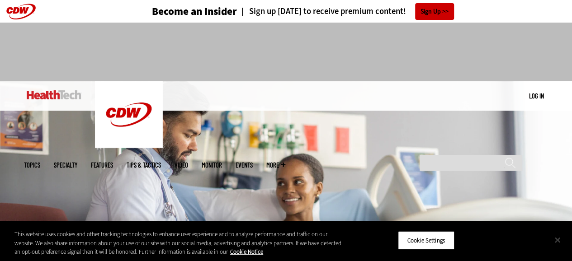
click at [557, 237] on button "Close" at bounding box center [558, 240] width 20 height 20
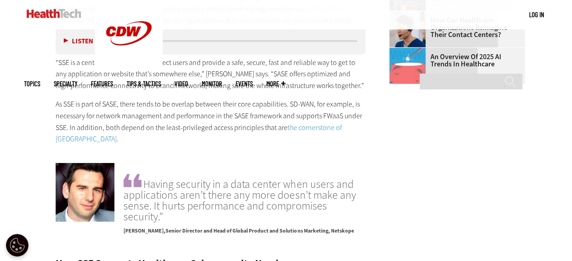
scroll to position [1388, 0]
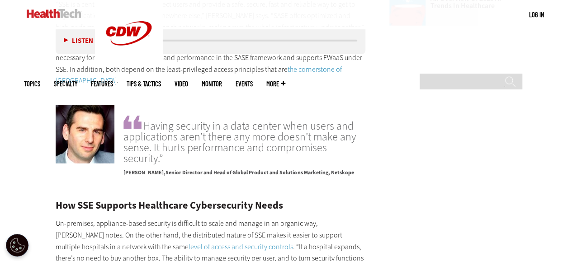
drag, startPoint x: 511, startPoint y: 102, endPoint x: 517, endPoint y: 101, distance: 5.5
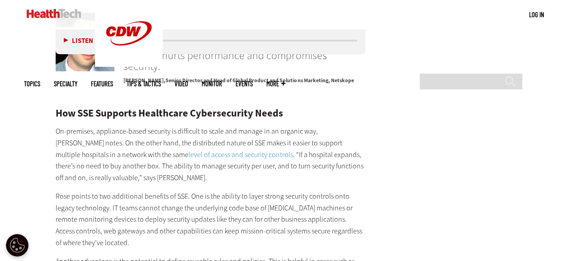
scroll to position [1545, 0]
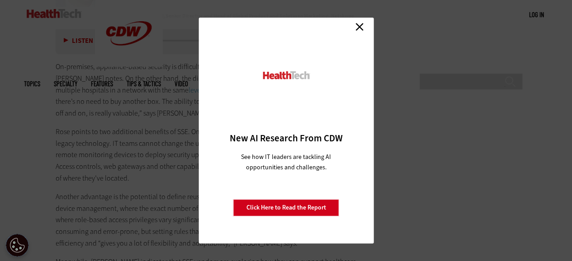
click at [361, 26] on link "Close" at bounding box center [360, 27] width 14 height 14
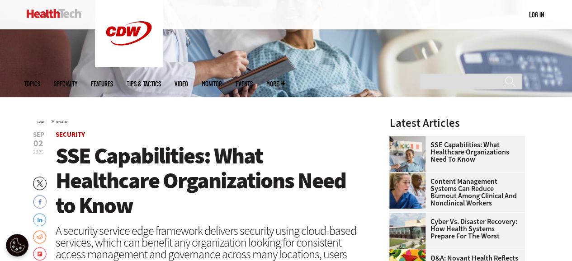
scroll to position [189, 0]
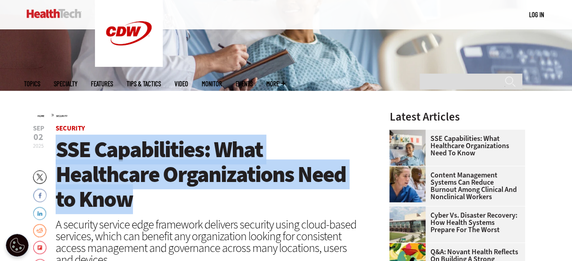
drag, startPoint x: 126, startPoint y: 200, endPoint x: 51, endPoint y: 158, distance: 86.3
copy span "SSE Capabilities: What Healthcare Organizations Need to Know"
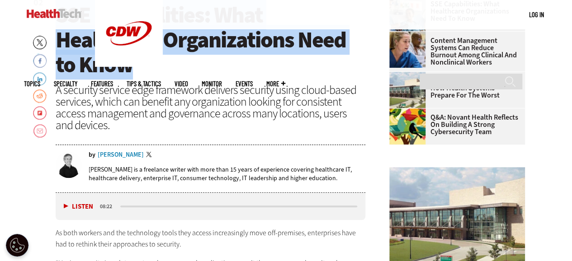
scroll to position [291, 0]
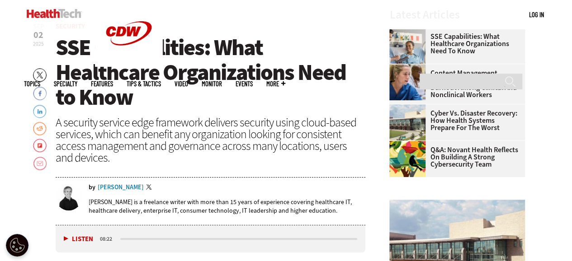
click at [162, 117] on div "A security service edge framework delivers security using cloud-based services,…" at bounding box center [211, 140] width 310 height 47
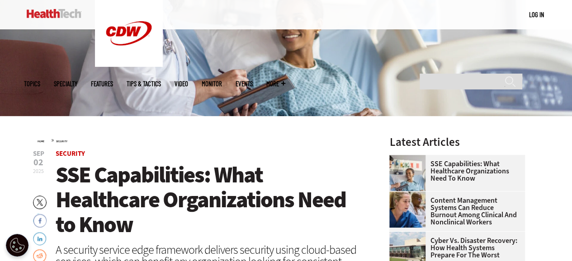
scroll to position [0, 0]
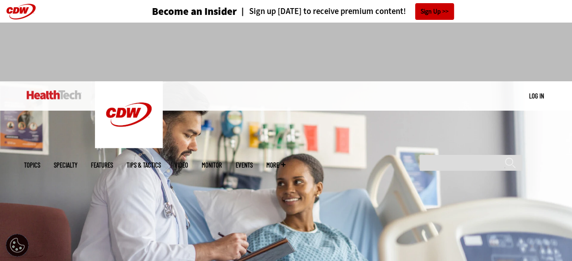
click at [54, 94] on img at bounding box center [54, 94] width 55 height 9
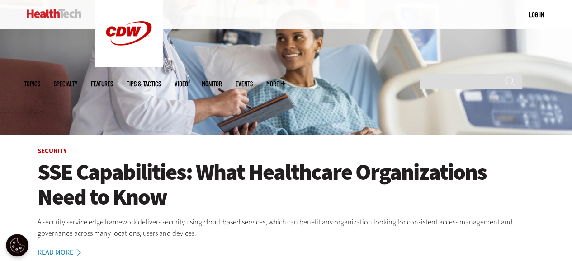
scroll to position [225, 0]
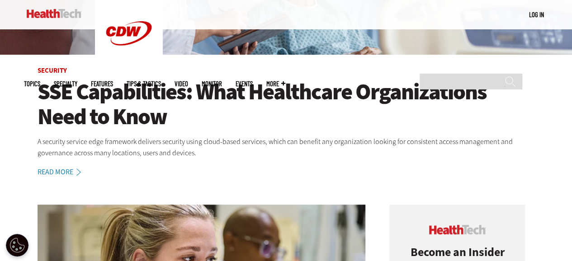
click at [58, 172] on link "Read More" at bounding box center [64, 172] width 53 height 7
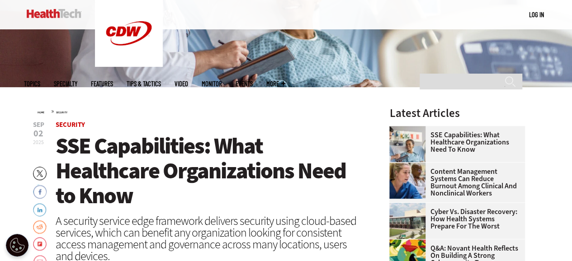
scroll to position [296, 0]
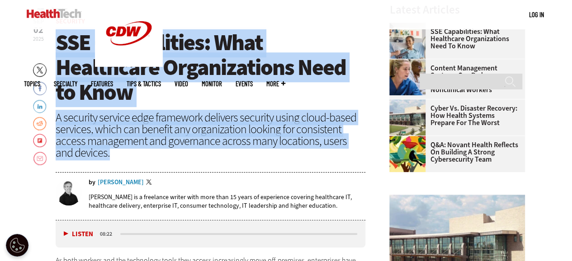
drag, startPoint x: 60, startPoint y: 39, endPoint x: 122, endPoint y: 157, distance: 132.7
click at [122, 157] on header "Sep 02 2025 Twitter Facebook LinkedIn Reddit Flipboard Email Security SSE Capab…" at bounding box center [211, 119] width 310 height 202
copy header "SSE Capabilities: What Healthcare Organizations Need to Know A security service…"
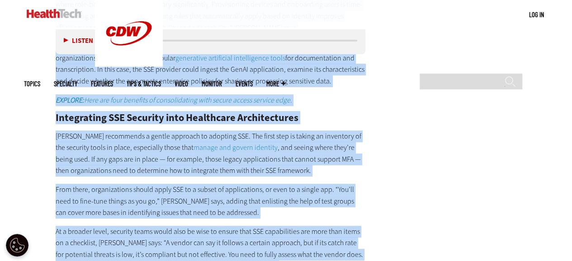
scroll to position [1909, 0]
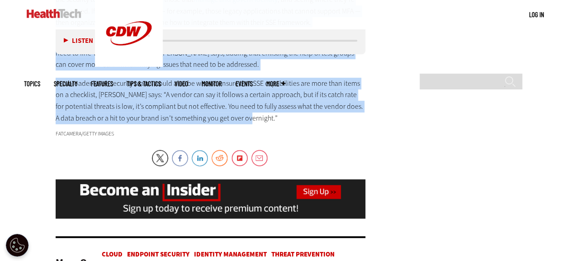
drag, startPoint x: 56, startPoint y: 109, endPoint x: 279, endPoint y: 99, distance: 223.2
copy div "As both workers and the technology tools they access increasingly move off-prem…"
